Goal: Navigation & Orientation: Go to known website

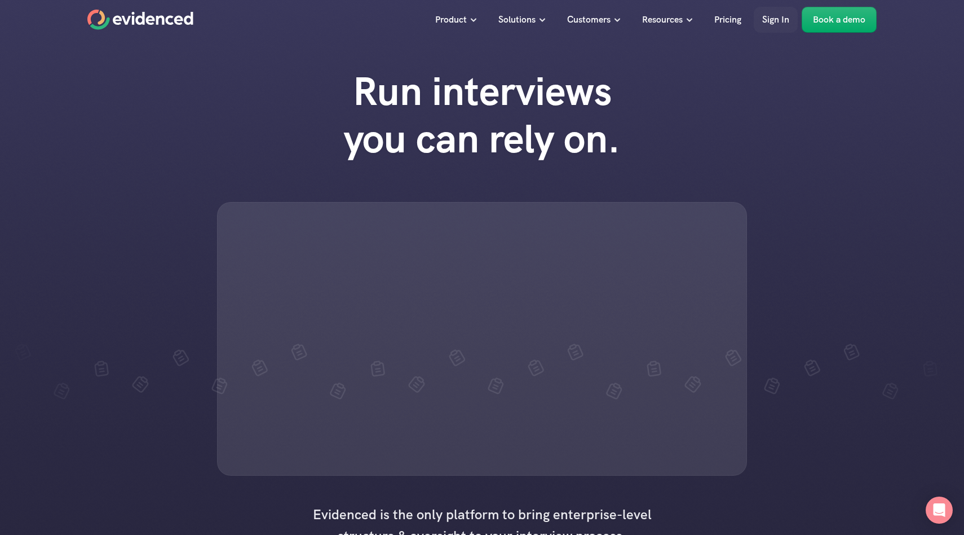
click at [778, 20] on p "Sign In" at bounding box center [775, 19] width 27 height 15
click at [778, 23] on p "Sign In" at bounding box center [775, 19] width 27 height 15
